Goal: Task Accomplishment & Management: Use online tool/utility

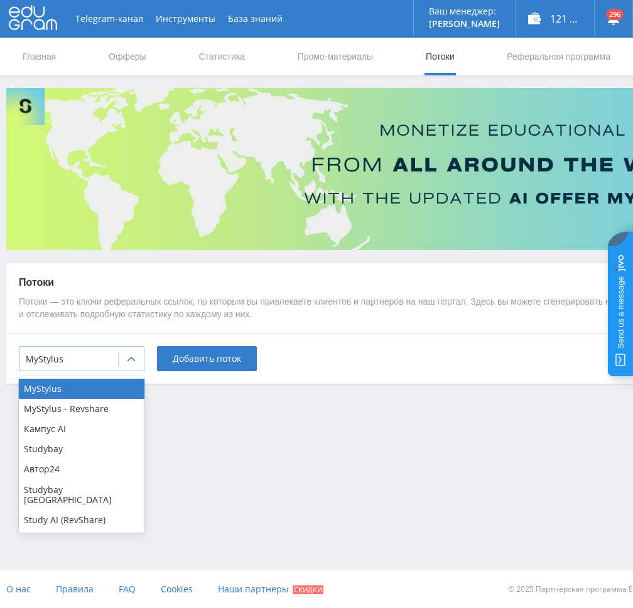
click at [119, 359] on div at bounding box center [131, 359] width 25 height 25
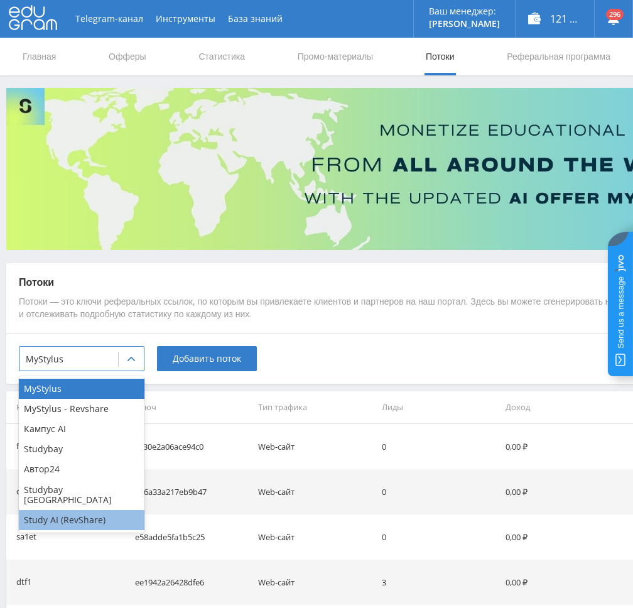
click at [70, 514] on div "Study AI (RevShare)" at bounding box center [82, 520] width 126 height 20
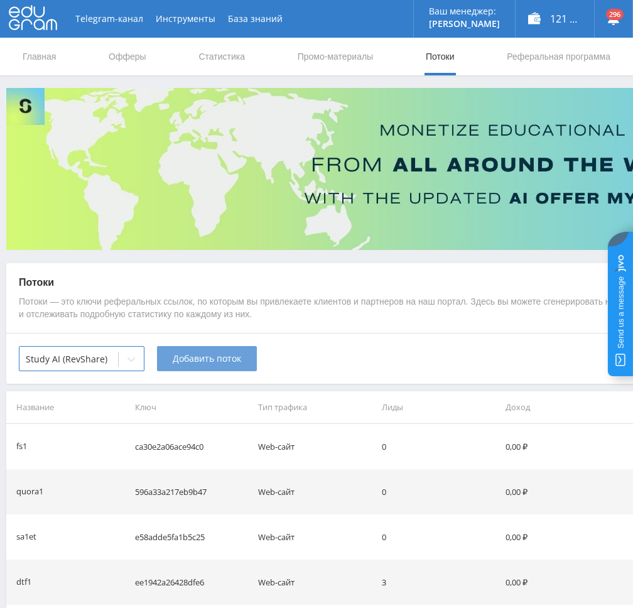
click at [207, 364] on span "Добавить поток" at bounding box center [207, 359] width 68 height 10
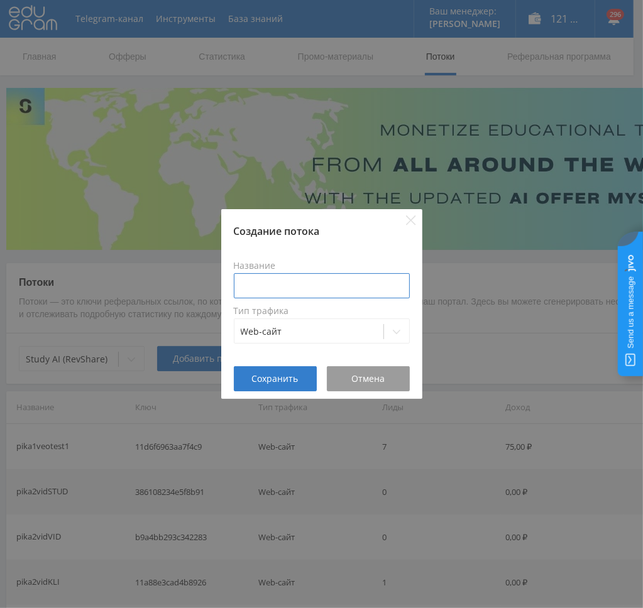
click at [295, 282] on input at bounding box center [322, 285] width 176 height 25
type input "в"
drag, startPoint x: 285, startPoint y: 288, endPoint x: 158, endPoint y: 300, distance: 127.5
click at [158, 297] on div "Создание потока Название pika1animmid Тип трафика Web-сайт Сохранить Отмена" at bounding box center [321, 304] width 643 height 608
type input "pika1animmid"
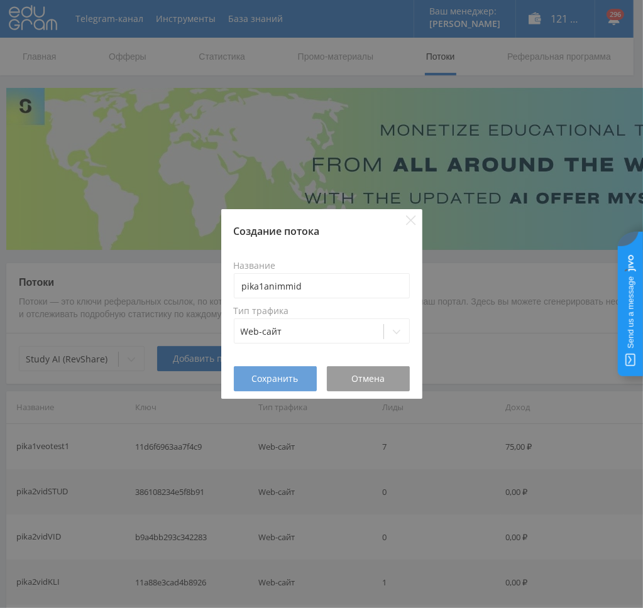
click at [256, 376] on span "Сохранить" at bounding box center [275, 379] width 47 height 10
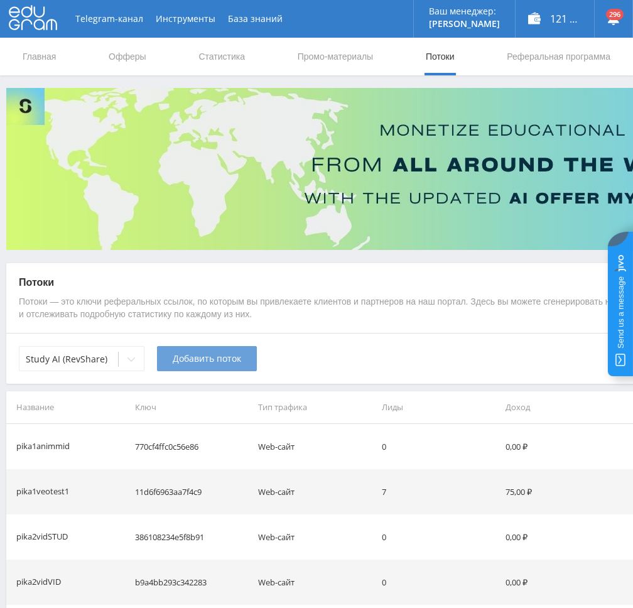
click at [219, 358] on span "Добавить поток" at bounding box center [207, 359] width 68 height 10
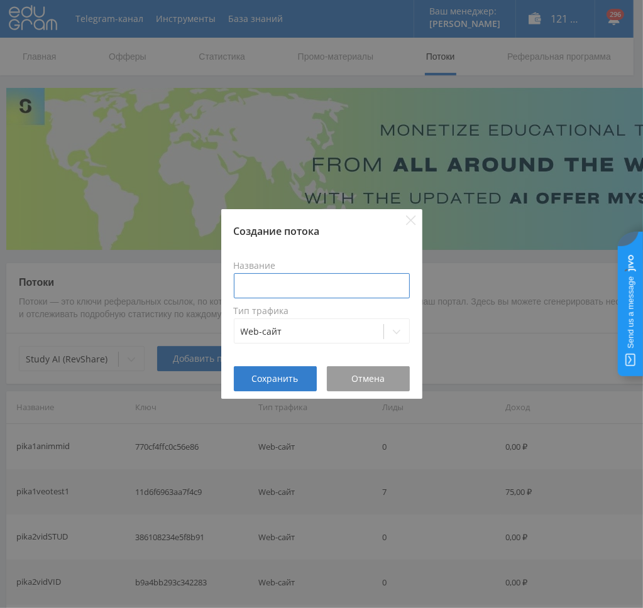
click at [291, 288] on input at bounding box center [322, 285] width 176 height 25
paste input "pika1anim"
type input "pika1animimg"
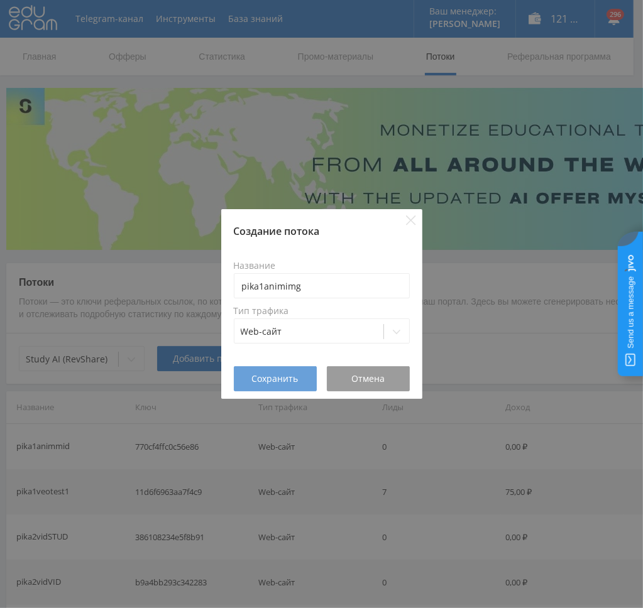
click at [263, 381] on span "Сохранить" at bounding box center [275, 379] width 47 height 10
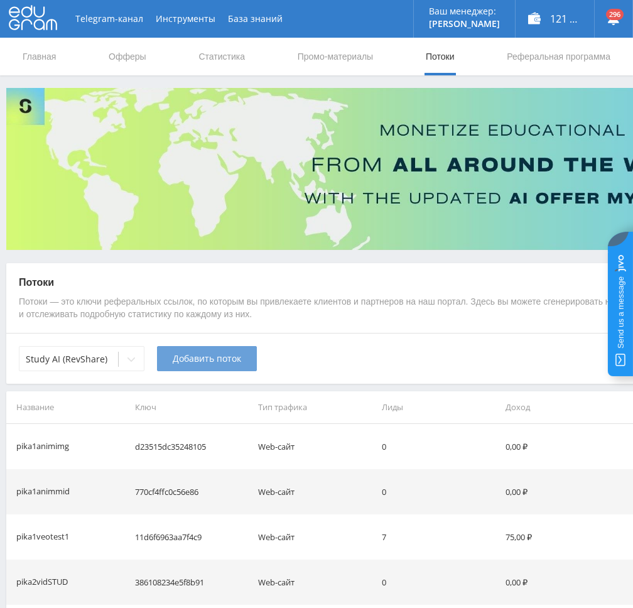
click at [201, 359] on span "Добавить поток" at bounding box center [207, 359] width 68 height 10
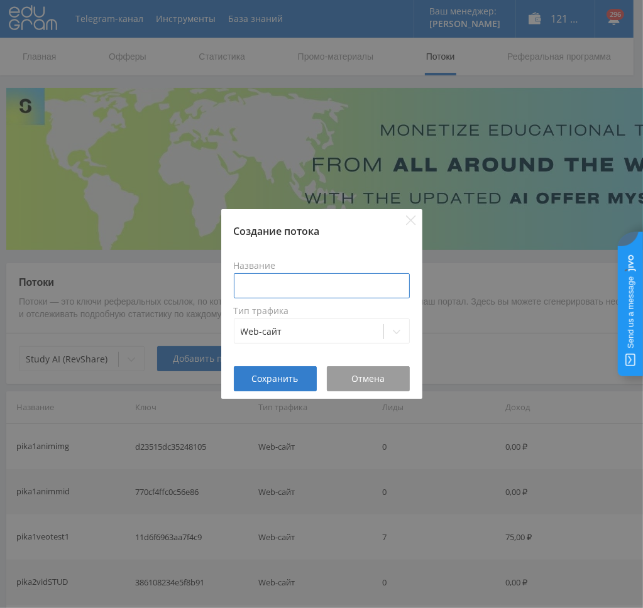
click at [336, 289] on input at bounding box center [322, 285] width 176 height 25
paste input "pika1anim"
type input "pika1animozhiv"
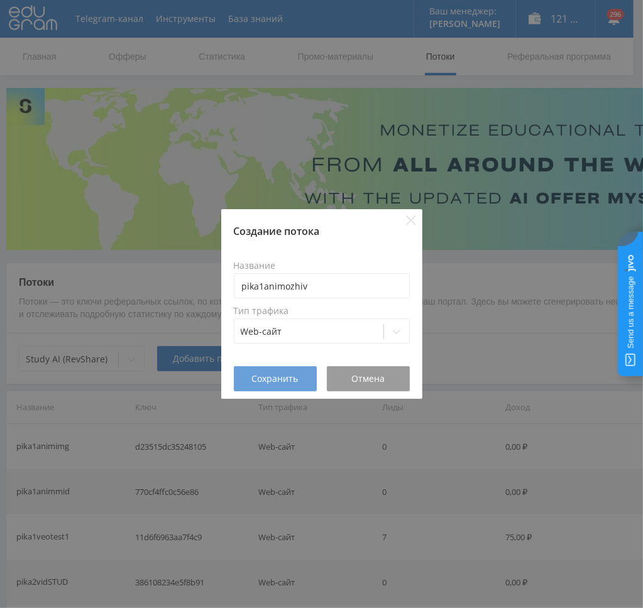
click at [273, 379] on span "Сохранить" at bounding box center [275, 379] width 47 height 10
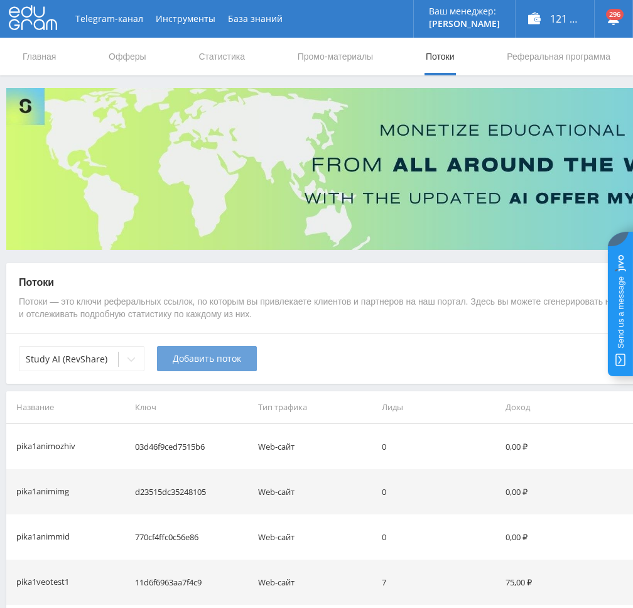
click at [220, 361] on span "Добавить поток" at bounding box center [207, 359] width 68 height 10
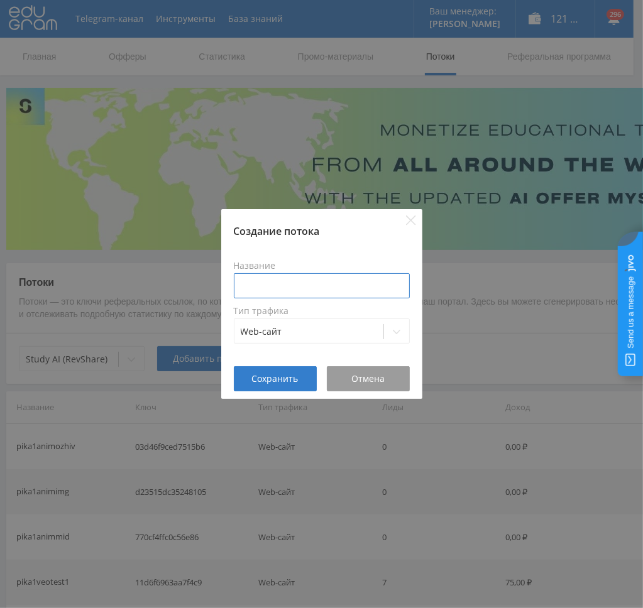
click at [322, 288] on input at bounding box center [322, 285] width 176 height 25
paste input "pika1anim"
type input "pika1animkling"
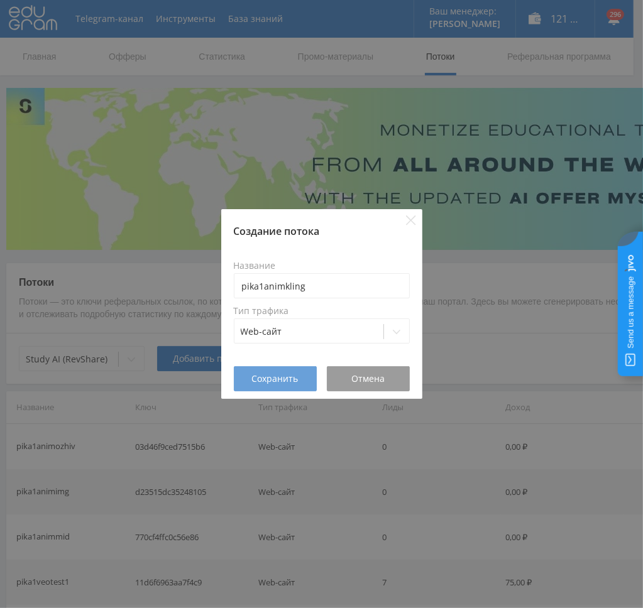
click at [270, 371] on button "Сохранить" at bounding box center [275, 378] width 83 height 25
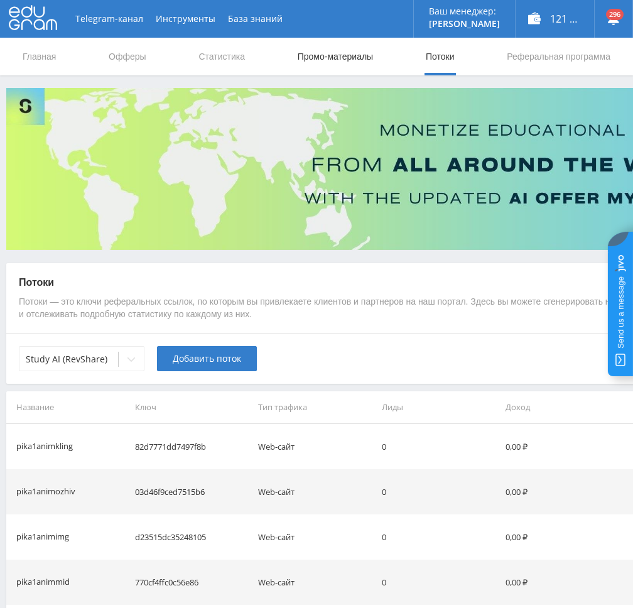
click at [321, 53] on link "Промо-материалы" at bounding box center [336, 57] width 78 height 38
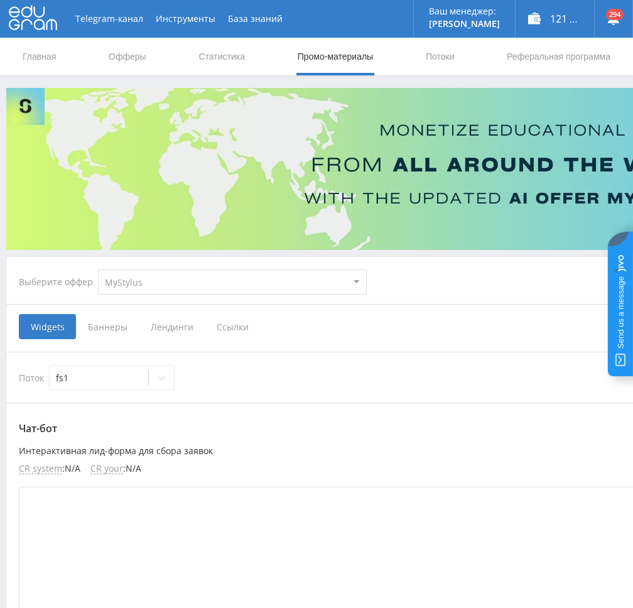
drag, startPoint x: 180, startPoint y: 268, endPoint x: 173, endPoint y: 283, distance: 16.0
click at [175, 278] on select "MyStylus MyStylus - Revshare Кампус AI Studybay Автор24 Studybay Brazil Study A…" at bounding box center [232, 282] width 269 height 25
select select "376"
click at [98, 270] on select "MyStylus MyStylus - Revshare Кампус AI Studybay Автор24 Studybay Brazil Study A…" at bounding box center [232, 282] width 269 height 25
select select "376"
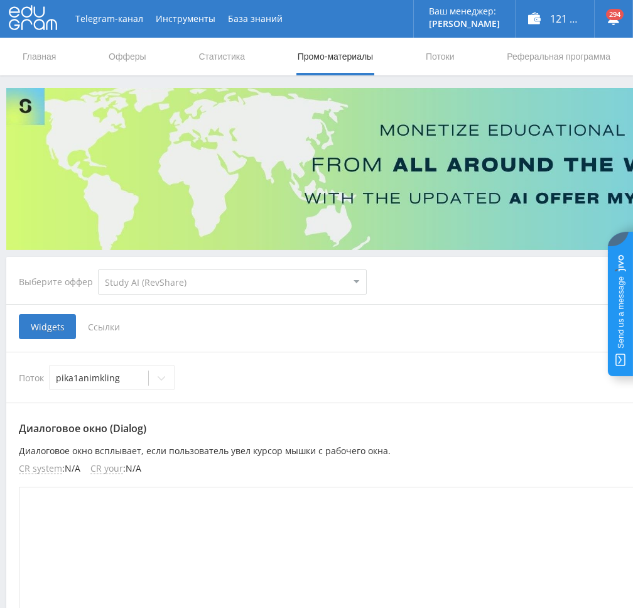
click at [112, 332] on span "Ссылки" at bounding box center [104, 326] width 56 height 25
click at [0, 0] on input "Ссылки" at bounding box center [0, 0] width 0 height 0
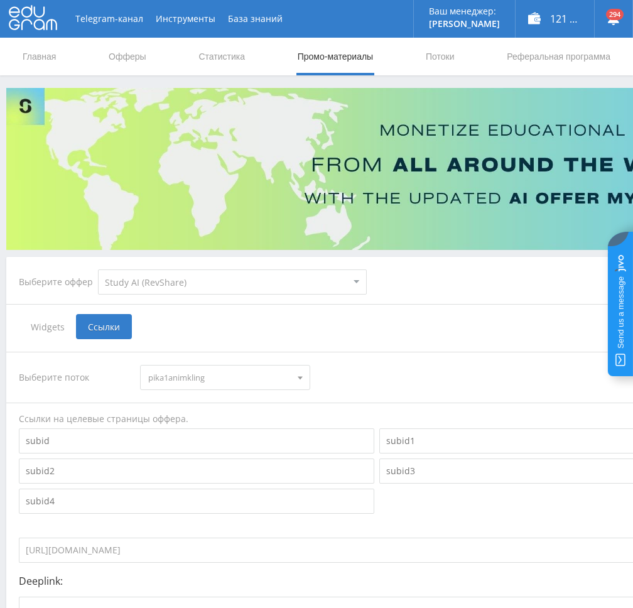
click at [186, 380] on span "pika1animkling" at bounding box center [219, 378] width 142 height 24
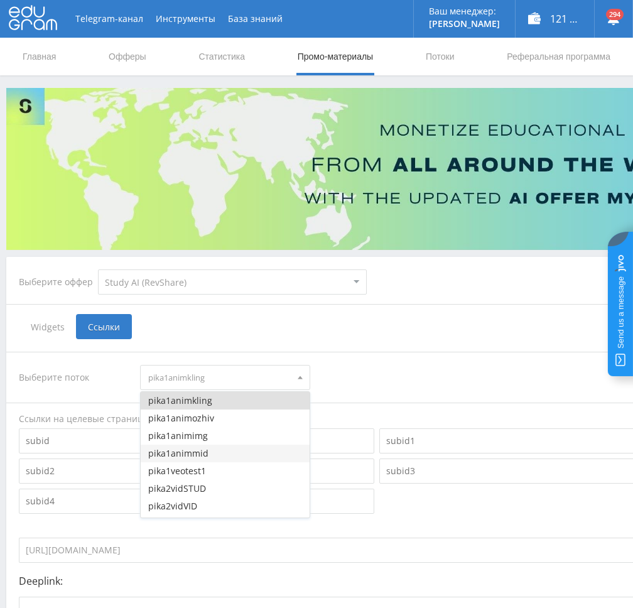
click at [199, 457] on button "pika1animmid" at bounding box center [225, 454] width 168 height 18
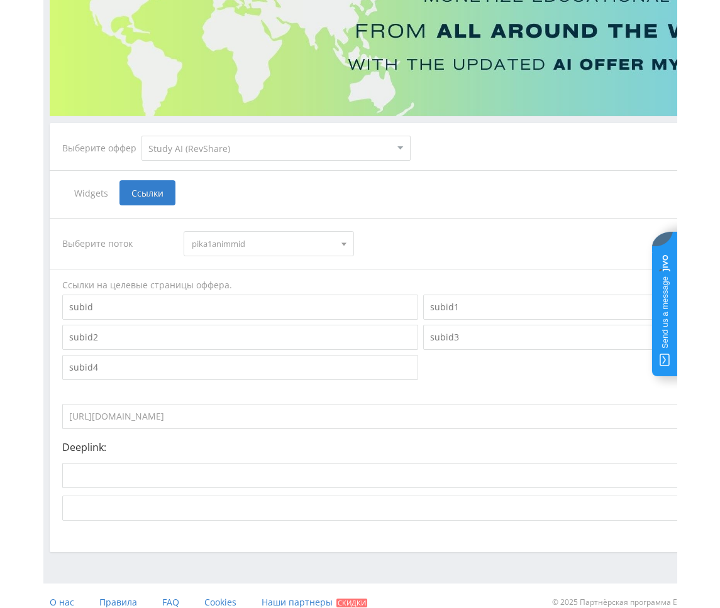
scroll to position [146, 0]
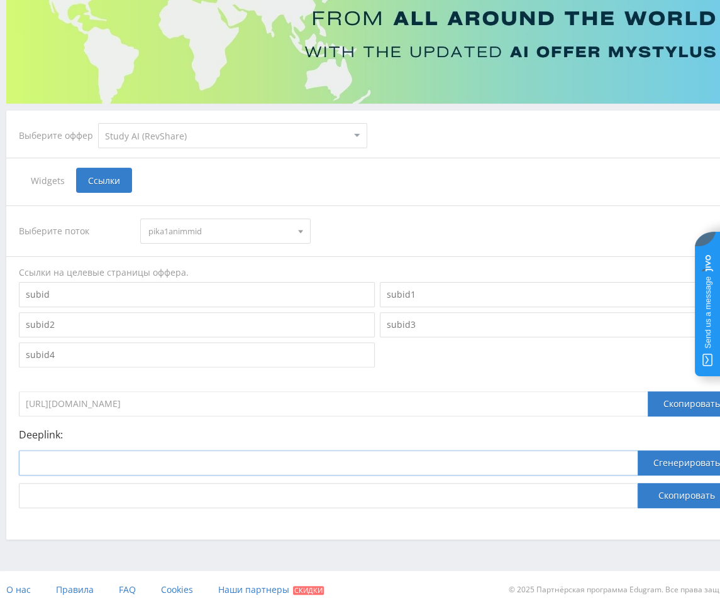
click at [594, 469] on input at bounding box center [328, 463] width 618 height 25
paste input "https://study24.ai/chat/midjourney_toe_bot"
type input "https://study24.ai/chat/midjourney_toe_bot"
click at [633, 461] on button "Сгенерировать" at bounding box center [686, 463] width 98 height 25
click at [633, 500] on button "Скопировать" at bounding box center [686, 495] width 98 height 25
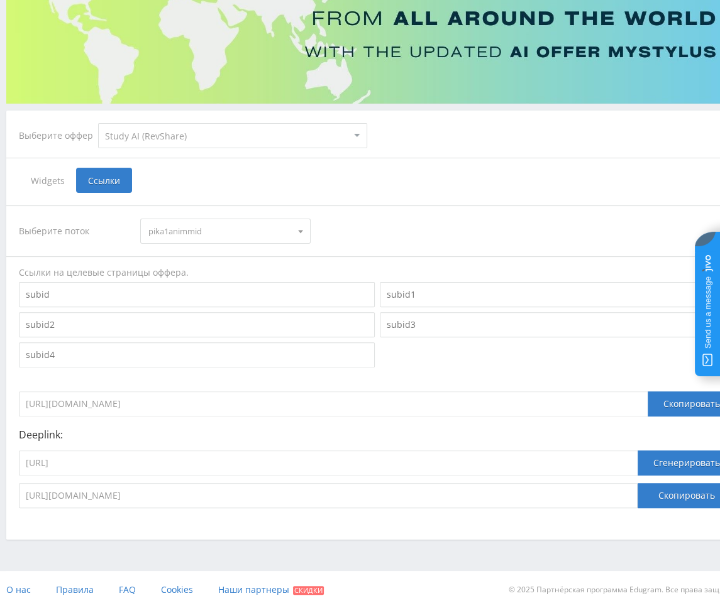
click at [231, 231] on span "pika1animmid" at bounding box center [219, 231] width 142 height 24
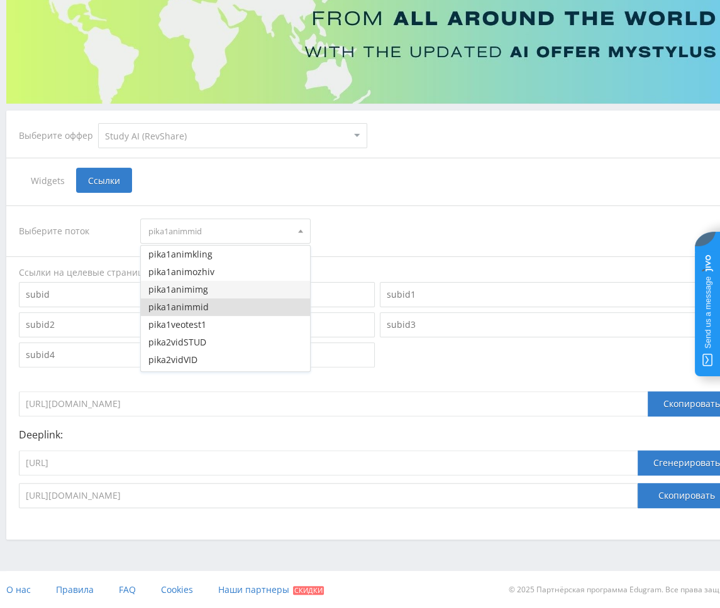
click at [210, 289] on button "pika1animimg" at bounding box center [225, 290] width 168 height 18
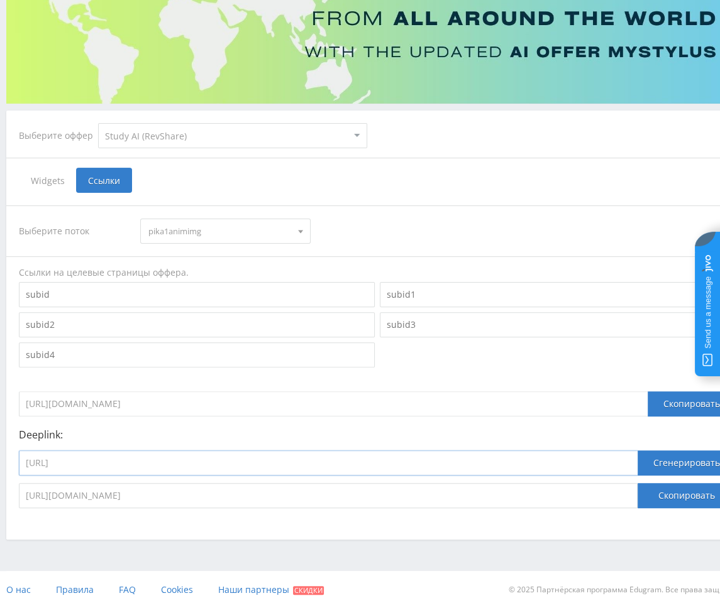
click at [235, 463] on input "https://study24.ai/chat/midjourney_toe_bot" at bounding box center [328, 463] width 618 height 25
paste input "open_ai_imag"
type input "https://study24.ai/chat/open_ai_image_bot"
click at [633, 457] on button "Сгенерировать" at bounding box center [686, 463] width 98 height 25
click at [633, 491] on button "Скопировать" at bounding box center [686, 495] width 98 height 25
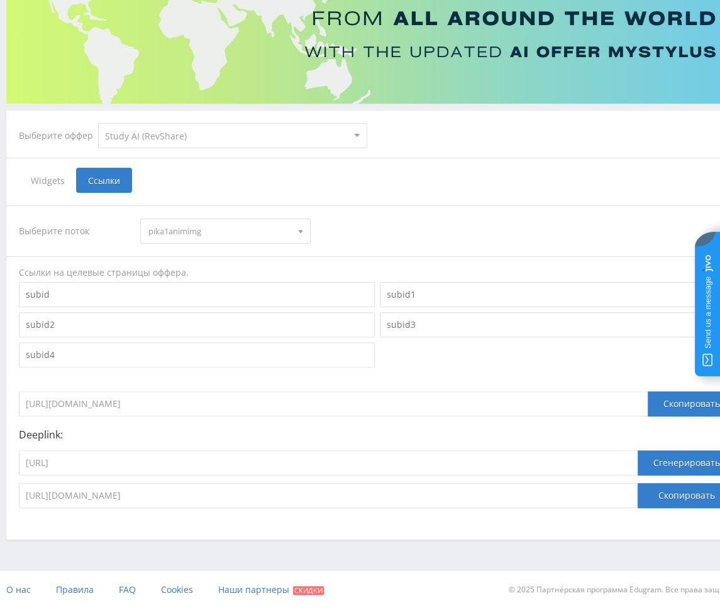
click at [209, 232] on span "pika1animimg" at bounding box center [219, 231] width 142 height 24
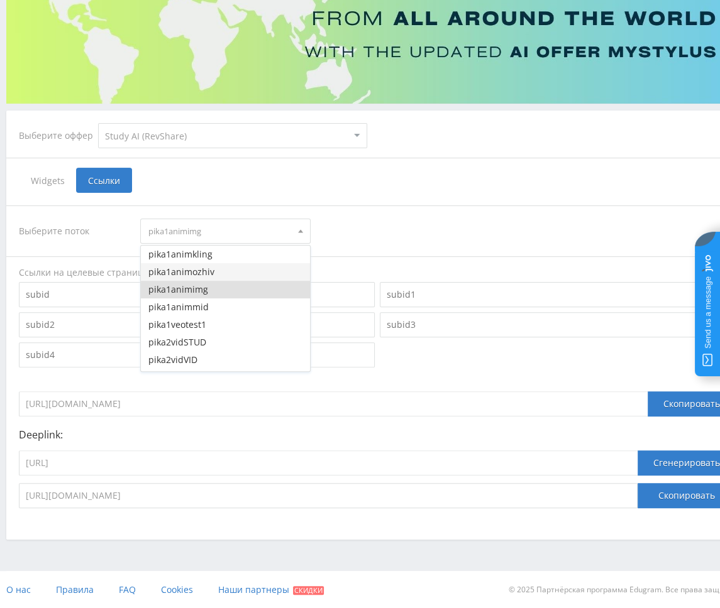
click at [205, 275] on button "pika1animozhiv" at bounding box center [225, 272] width 168 height 18
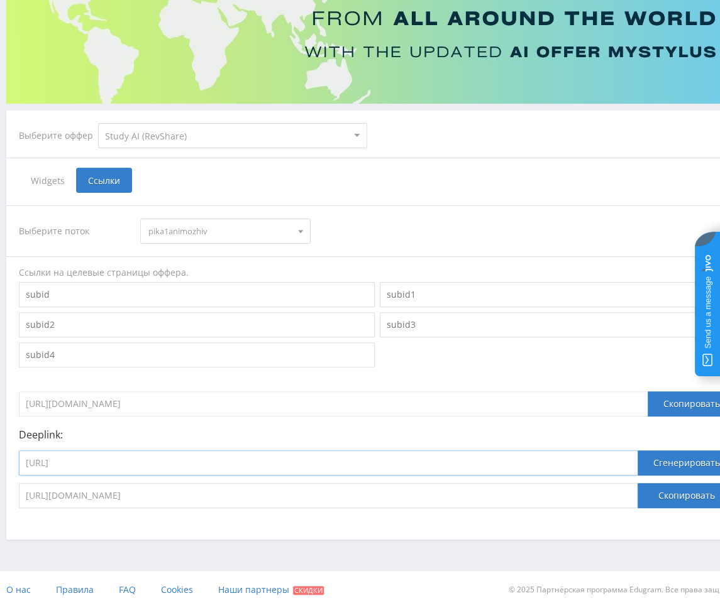
click at [545, 469] on input "https://study24.ai/chat/open_ai_image_bot" at bounding box center [328, 463] width 618 height 25
paste input "animating_image"
type input "https://study24.ai/chat/animating_image"
click at [633, 469] on button "Сгенерировать" at bounding box center [686, 463] width 98 height 25
click at [633, 496] on button "Скопировать" at bounding box center [686, 495] width 98 height 25
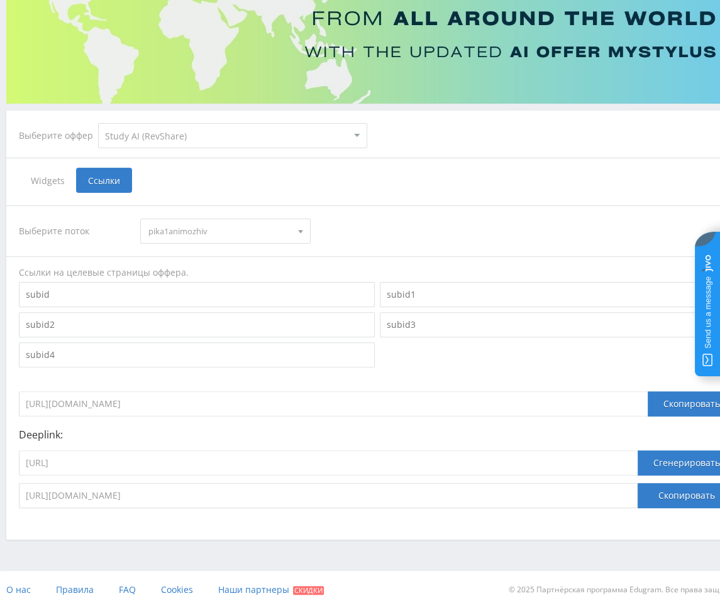
click at [185, 233] on span "pika1animozhiv" at bounding box center [219, 231] width 142 height 24
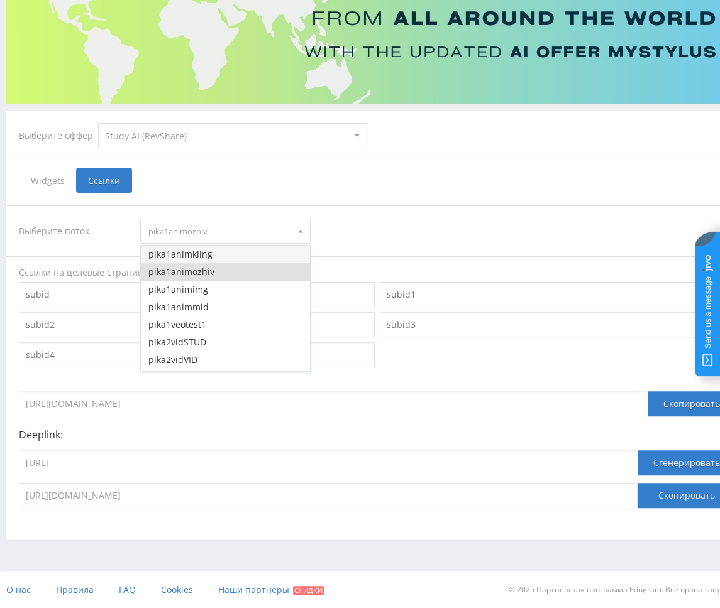
click at [183, 256] on button "pika1animkling" at bounding box center [225, 255] width 168 height 18
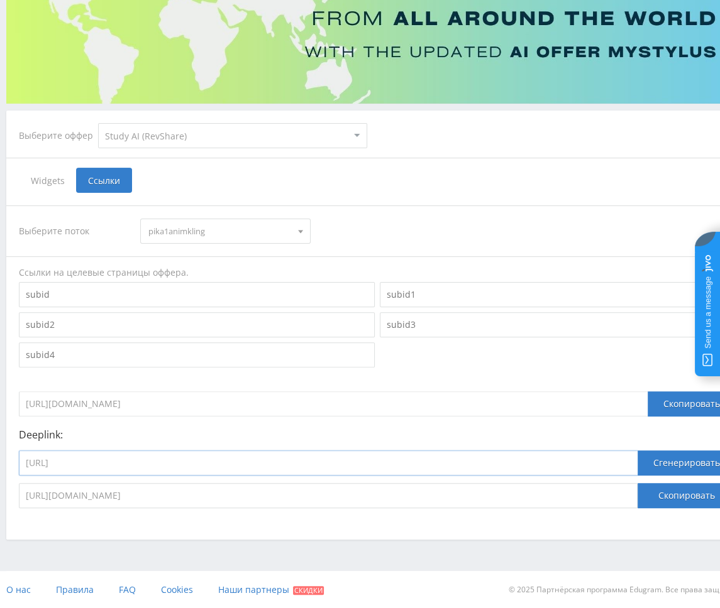
click at [185, 467] on input "https://study24.ai/chat/animating_image" at bounding box center [328, 463] width 618 height 25
paste input "kling_2_1_master"
type input "https://study24.ai/chat/kling_2_1_master"
click at [633, 461] on button "Сгенерировать" at bounding box center [686, 463] width 98 height 25
click at [633, 498] on button "Скопировать" at bounding box center [686, 495] width 98 height 25
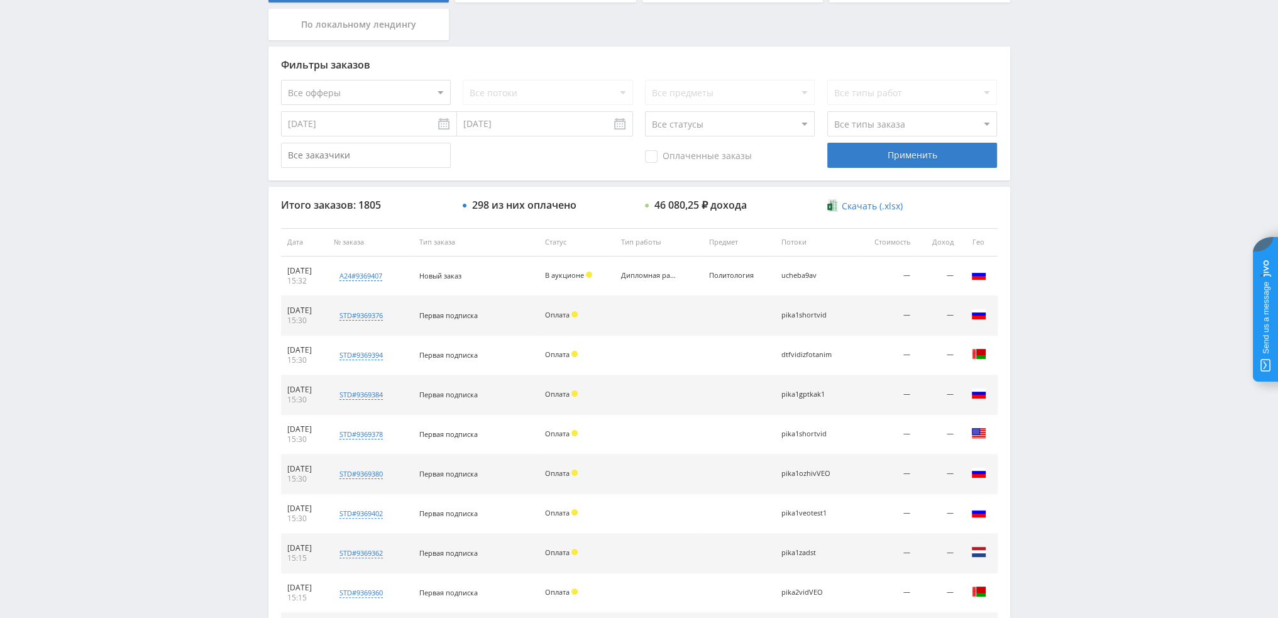
scroll to position [314, 0]
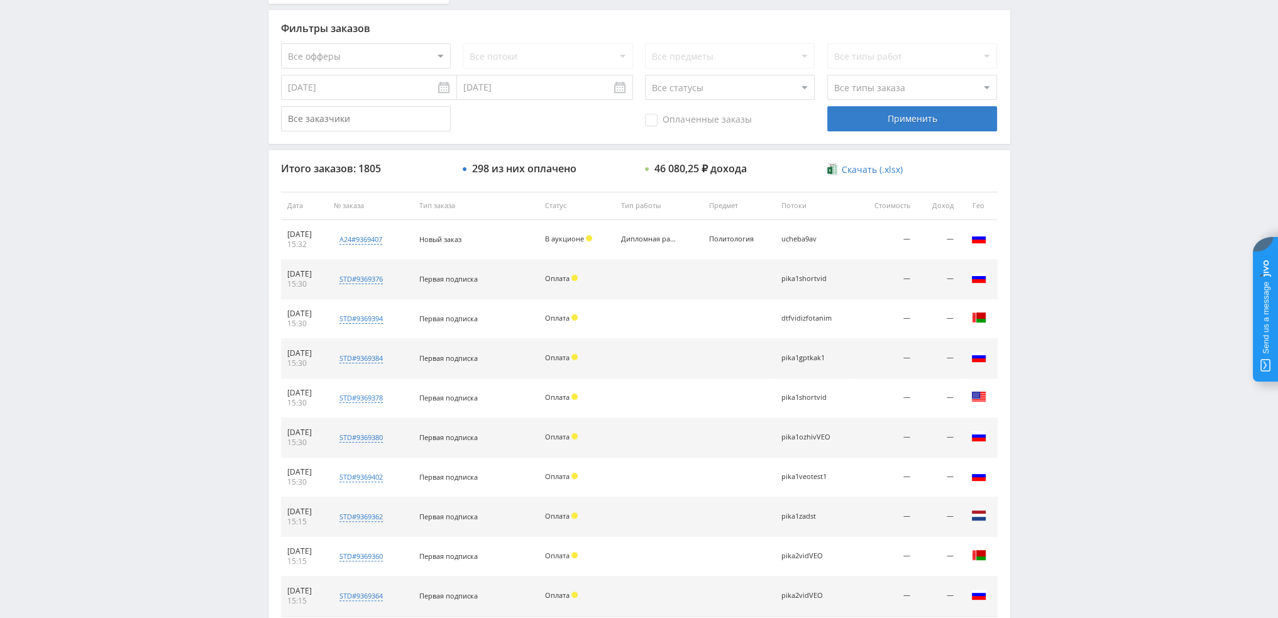
scroll to position [58, 0]
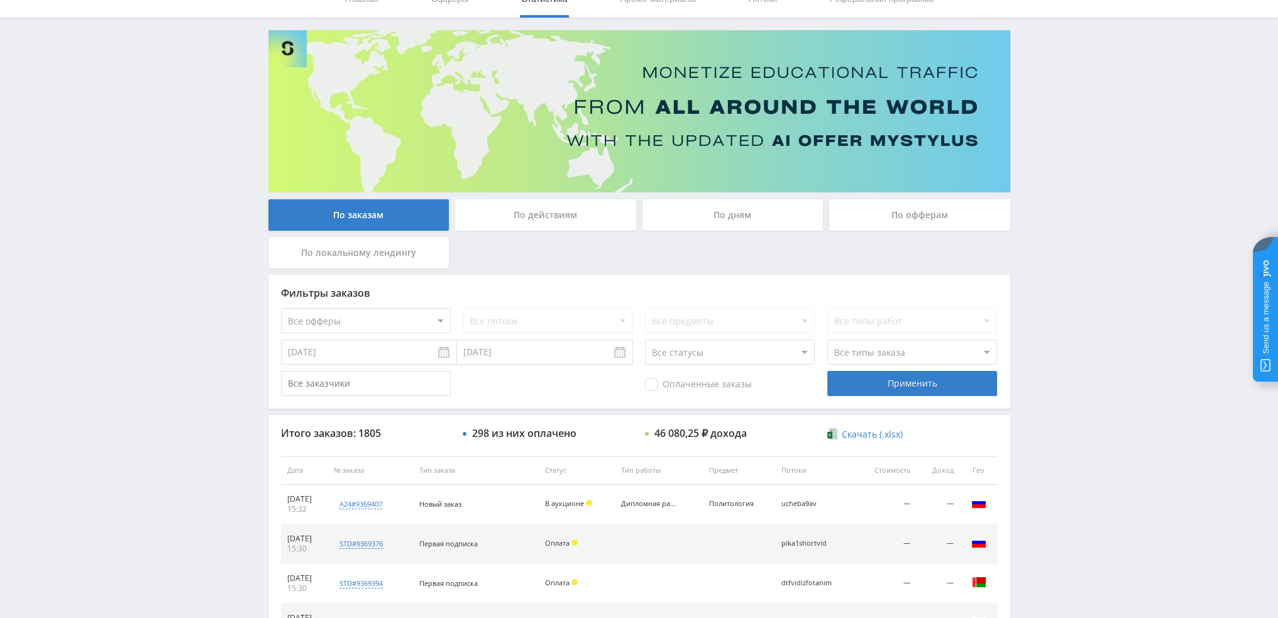
click at [750, 214] on div "По дням" at bounding box center [732, 214] width 181 height 31
click at [0, 0] on input "По дням" at bounding box center [0, 0] width 0 height 0
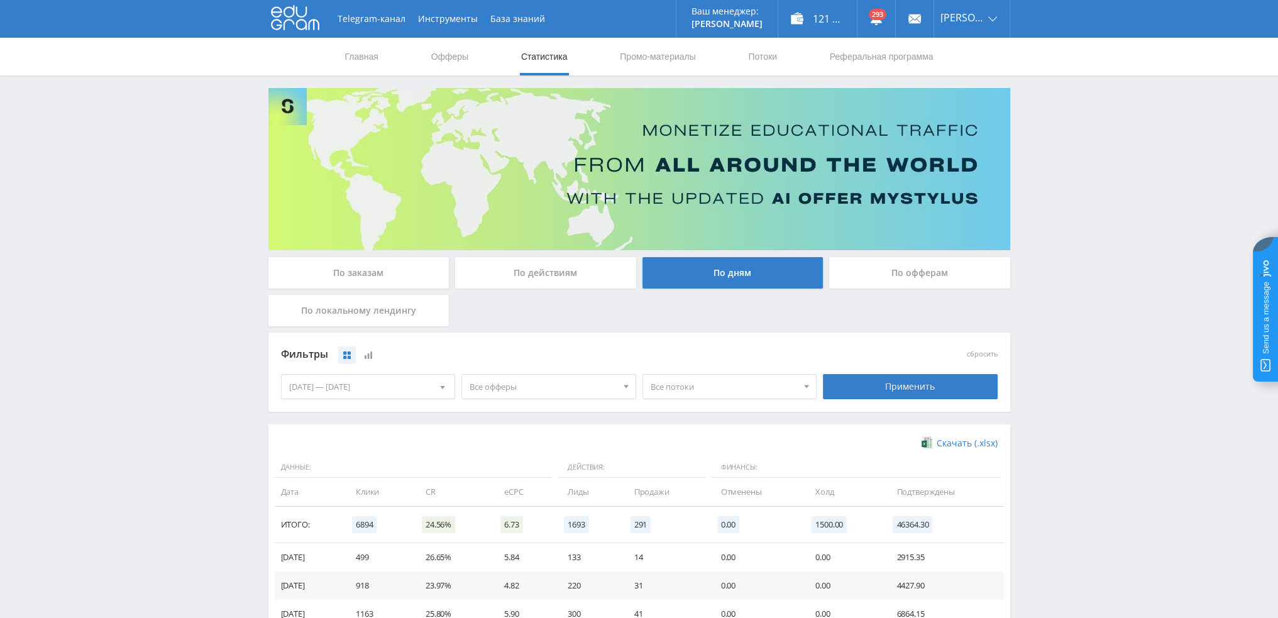
scroll to position [204, 0]
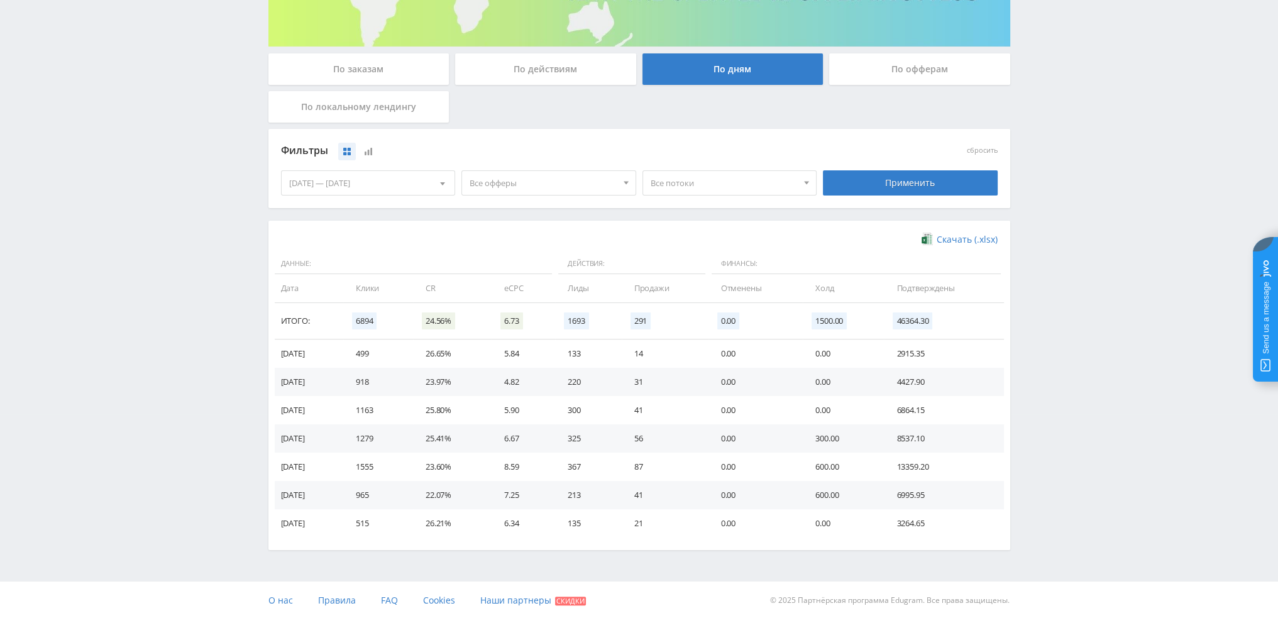
click at [540, 187] on span "Все офферы" at bounding box center [542, 183] width 147 height 24
click at [520, 320] on button "Study AI (RevShare)" at bounding box center [548, 314] width 173 height 18
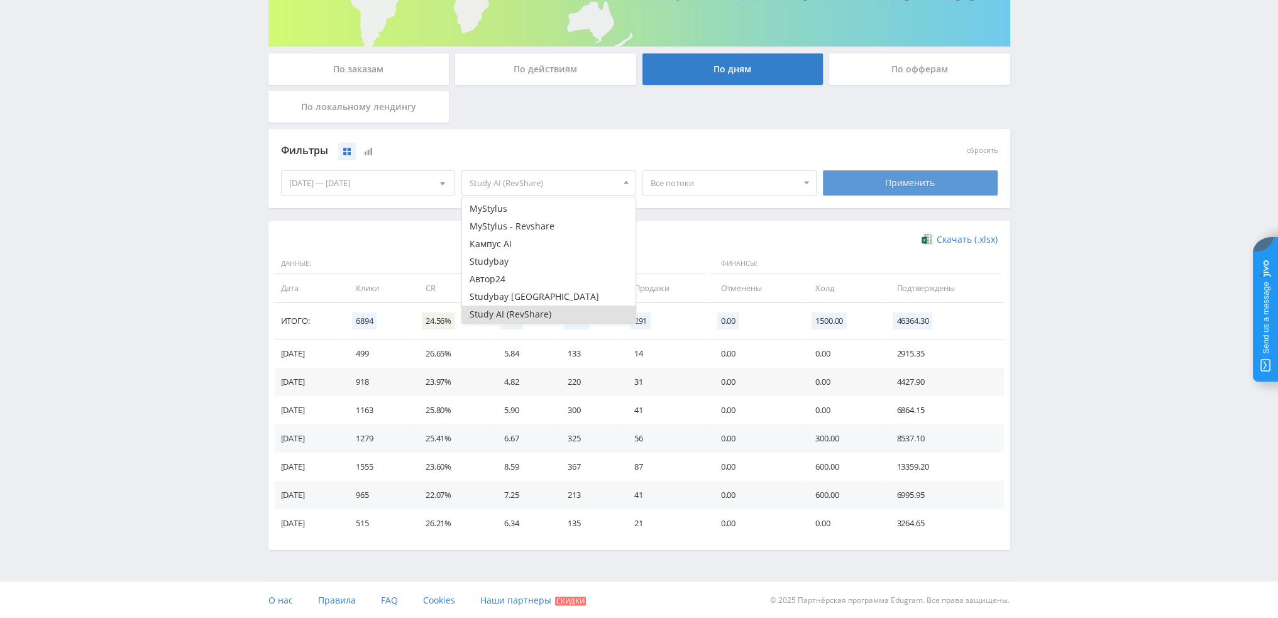
click at [908, 189] on div "Применить" at bounding box center [910, 182] width 175 height 25
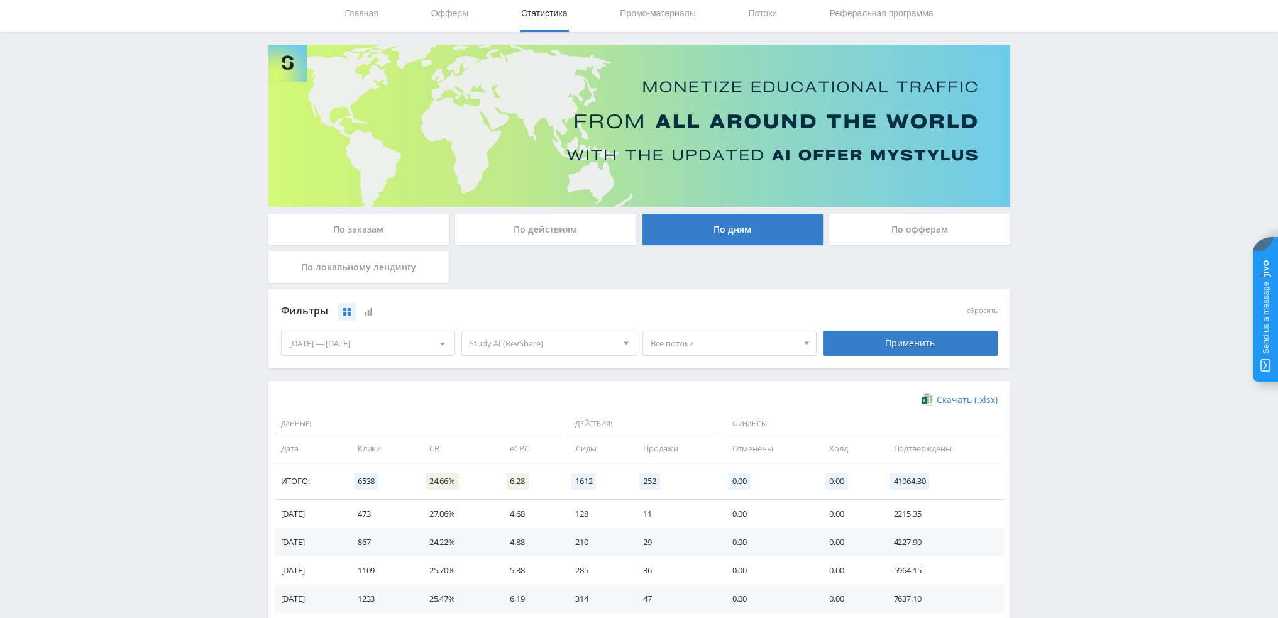
scroll to position [204, 0]
